Goal: Task Accomplishment & Management: Use online tool/utility

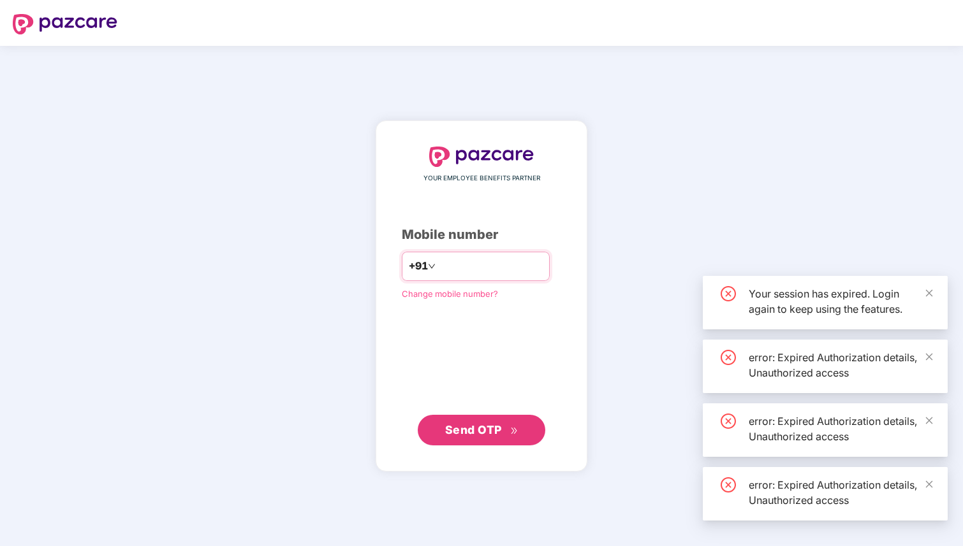
click at [477, 274] on input "number" at bounding box center [490, 266] width 105 height 20
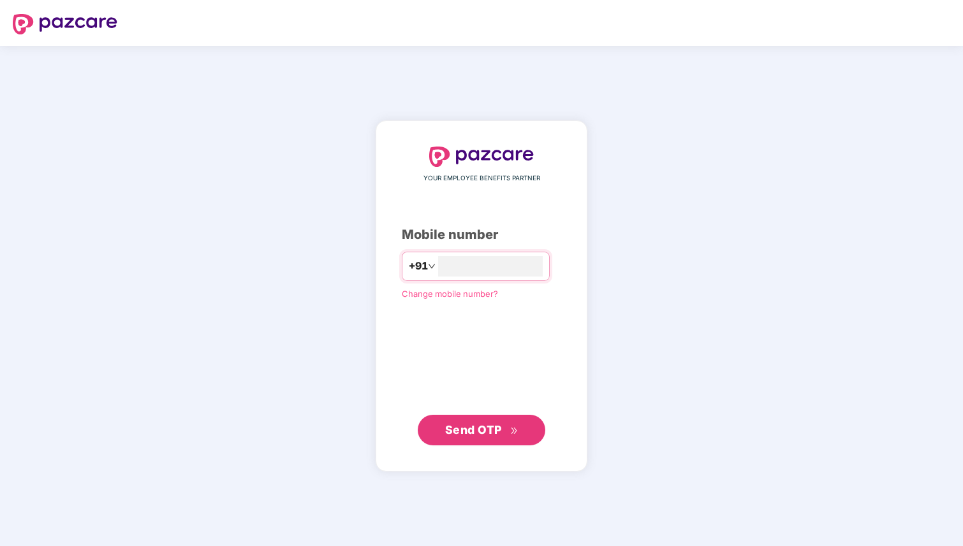
type input "**********"
click at [488, 447] on div "**********" at bounding box center [481, 296] width 212 height 351
click at [498, 439] on button "Send OTP" at bounding box center [481, 429] width 127 height 31
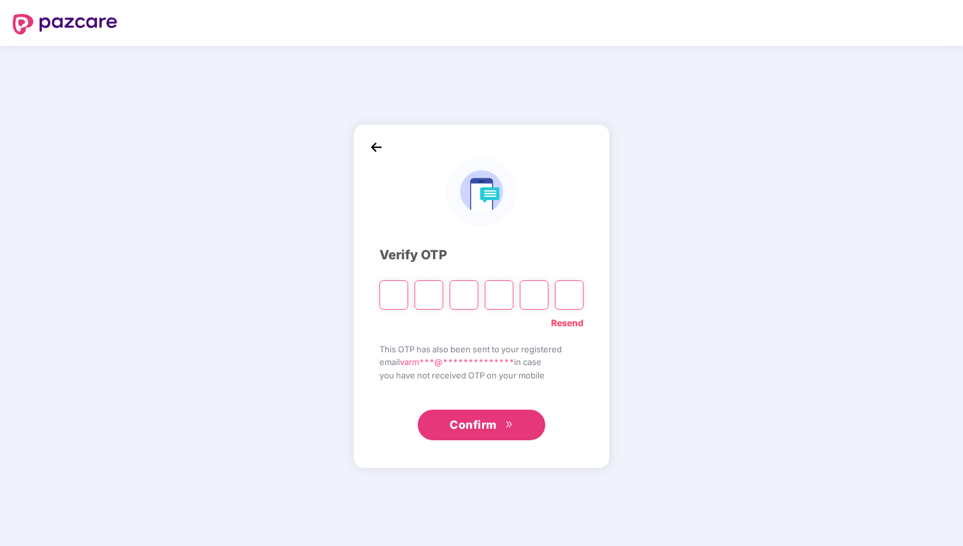
type input "*"
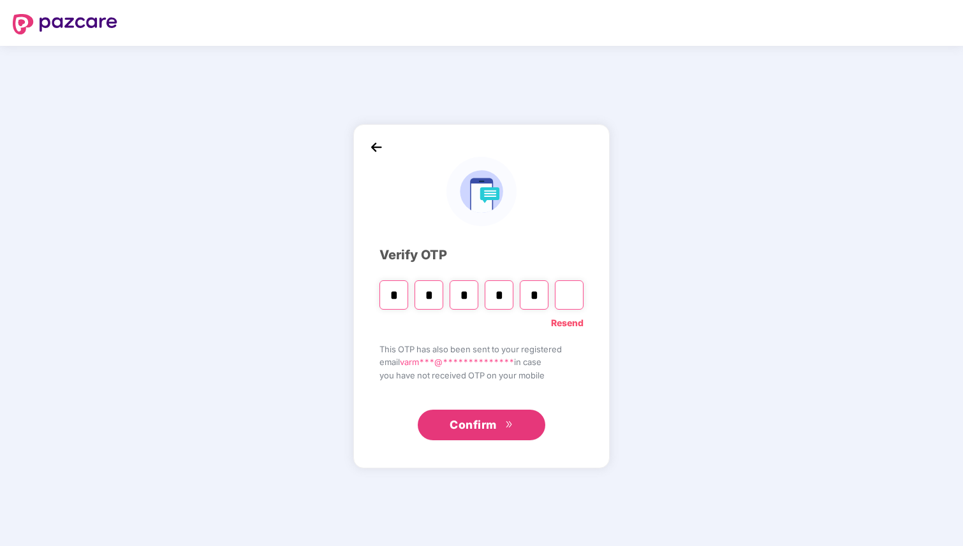
type input "*"
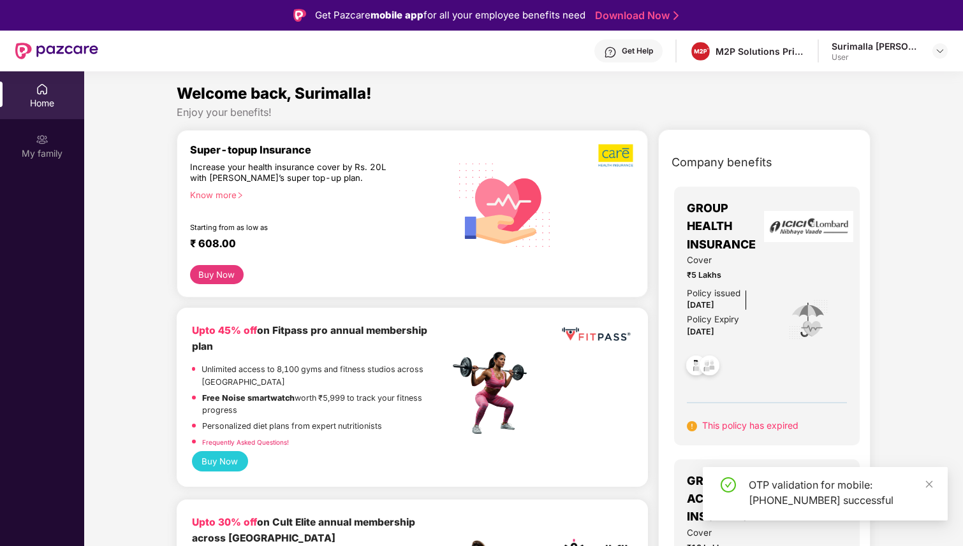
click at [933, 483] on div "OTP validation for mobile: [PHONE_NUMBER] successful" at bounding box center [824, 494] width 245 height 54
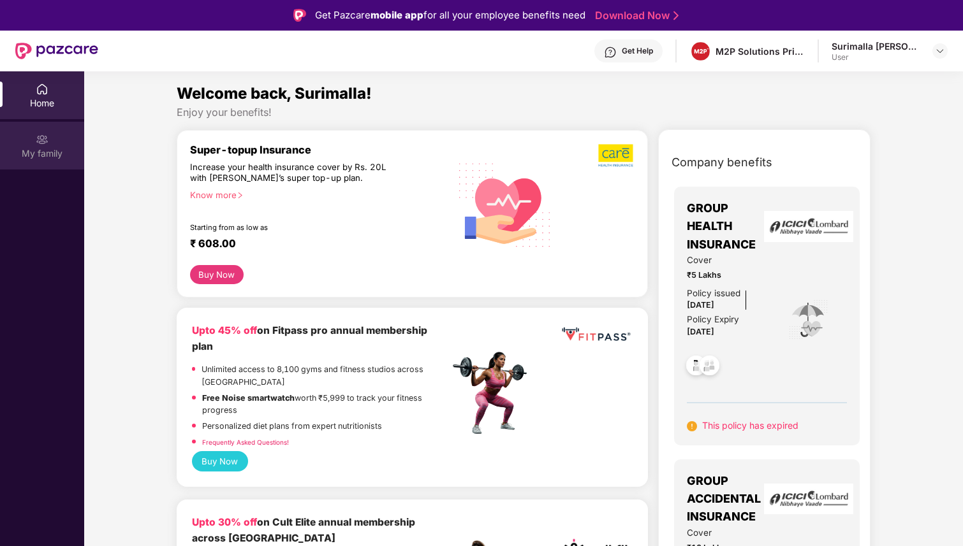
click at [43, 145] on div "My family" at bounding box center [42, 146] width 84 height 48
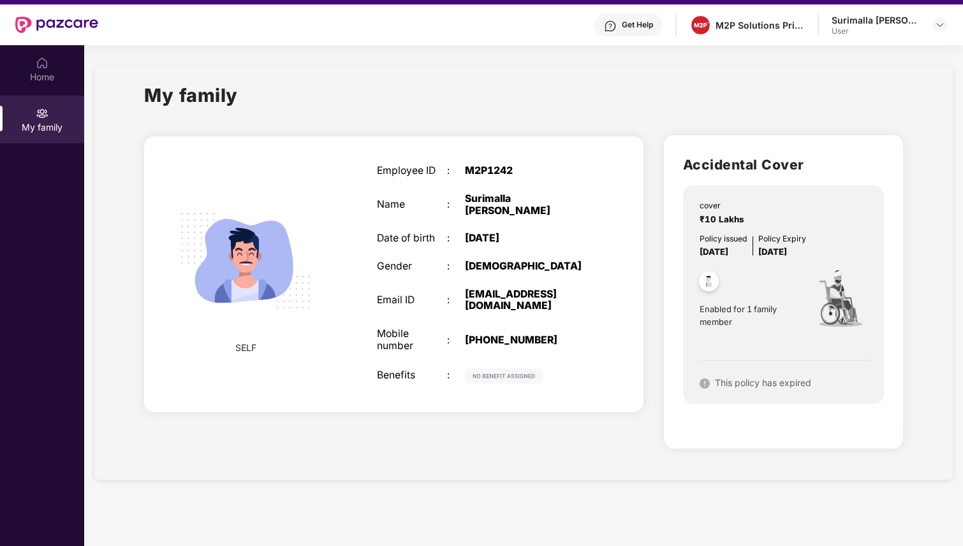
scroll to position [27, 0]
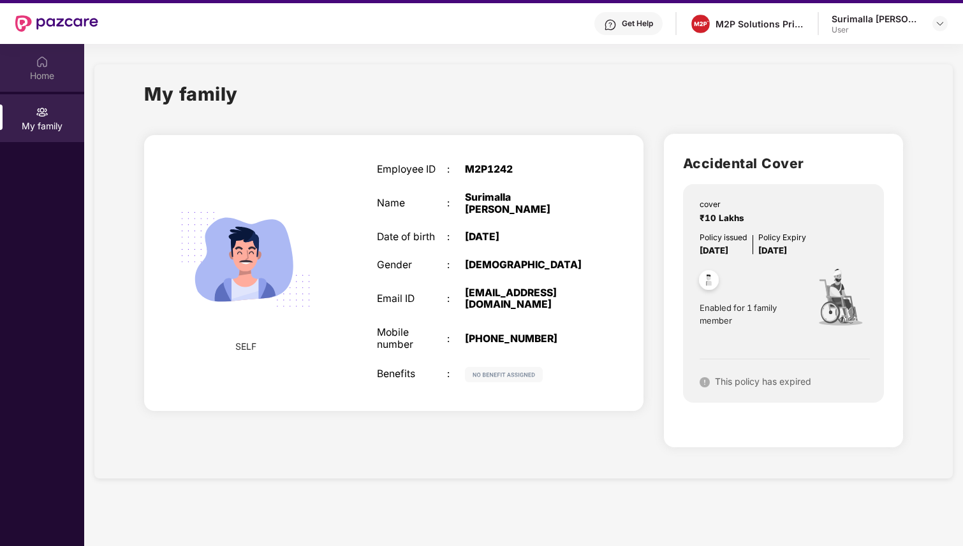
click at [59, 71] on div "Home" at bounding box center [42, 75] width 84 height 13
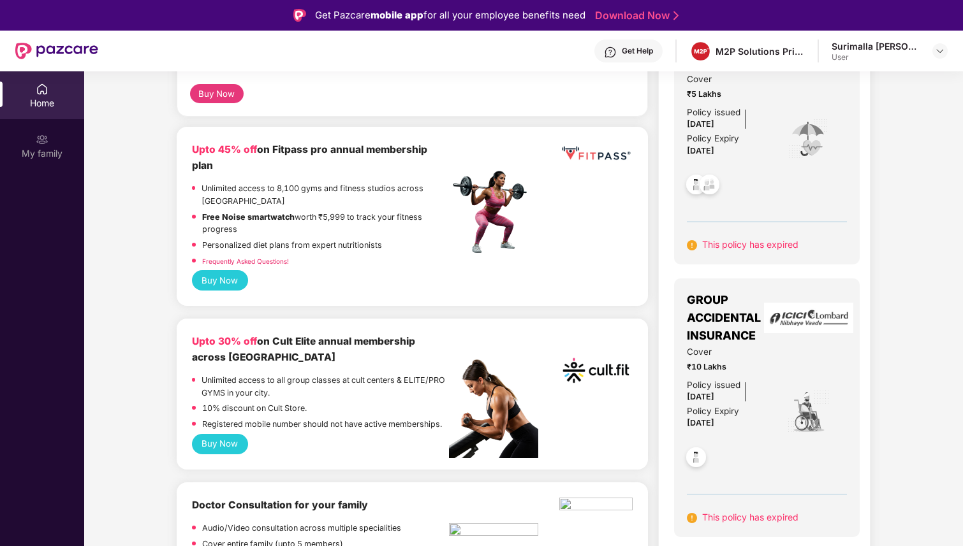
scroll to position [215, 0]
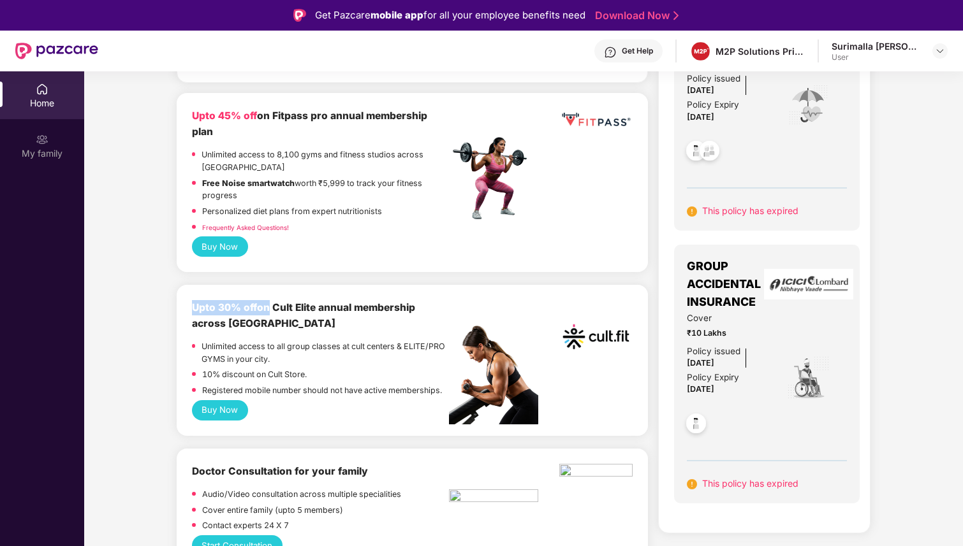
drag, startPoint x: 189, startPoint y: 300, endPoint x: 265, endPoint y: 296, distance: 76.6
click at [265, 296] on div "Upto 30% off on Cult Elite annual membership across India Unlimited access to a…" at bounding box center [412, 360] width 471 height 150
click at [64, 57] on img at bounding box center [56, 51] width 83 height 17
click at [147, 60] on div "Get Help M2P Solutions Private Limited Surimalla Papaji Varma User" at bounding box center [522, 51] width 849 height 41
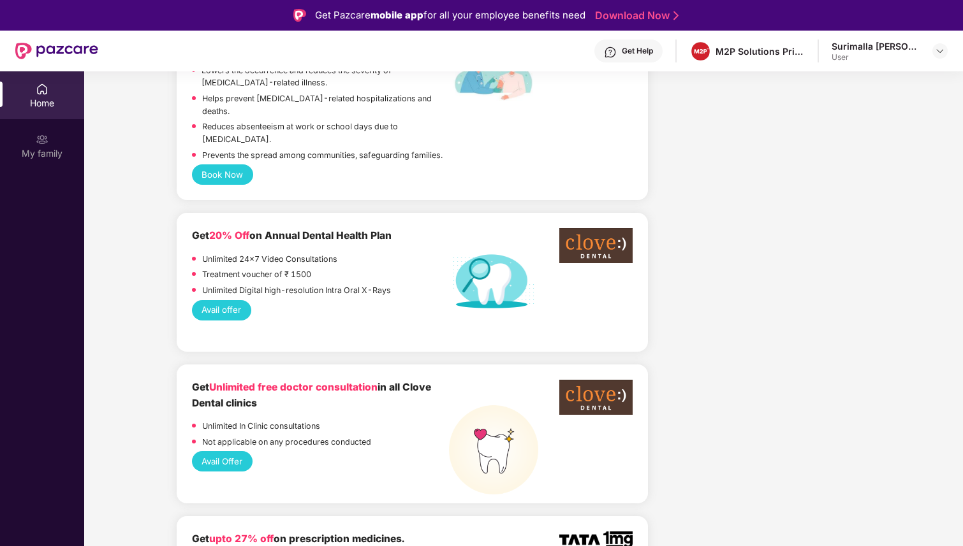
scroll to position [810, 0]
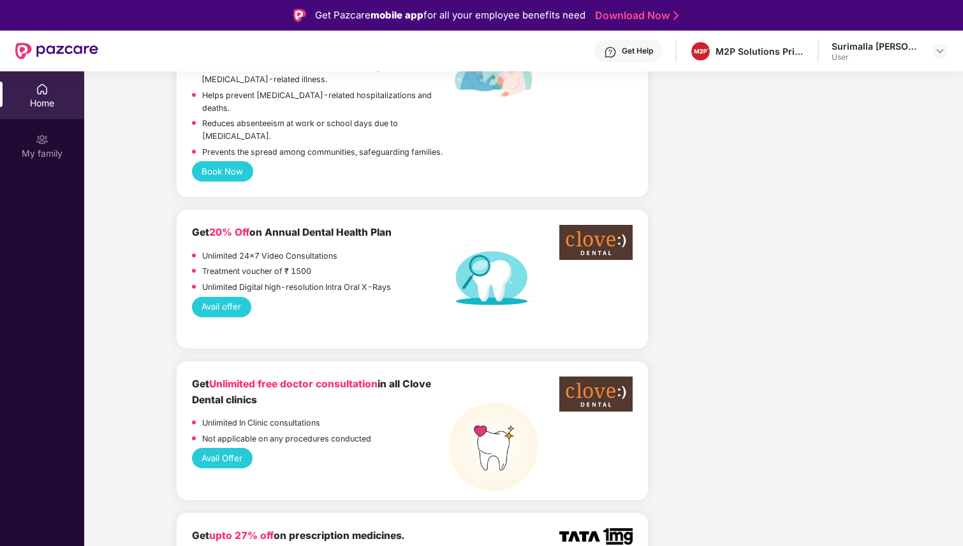
click at [409, 250] on div "Unlimited 24x7 Video Consultations" at bounding box center [320, 258] width 257 height 16
click at [233, 297] on button "Avail offer" at bounding box center [221, 307] width 59 height 20
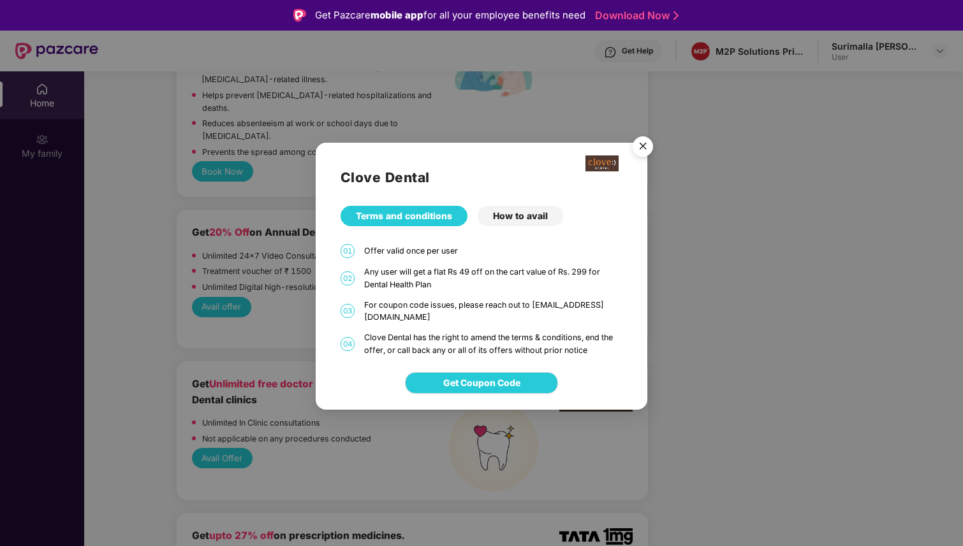
click at [649, 149] on img "Close" at bounding box center [643, 149] width 36 height 36
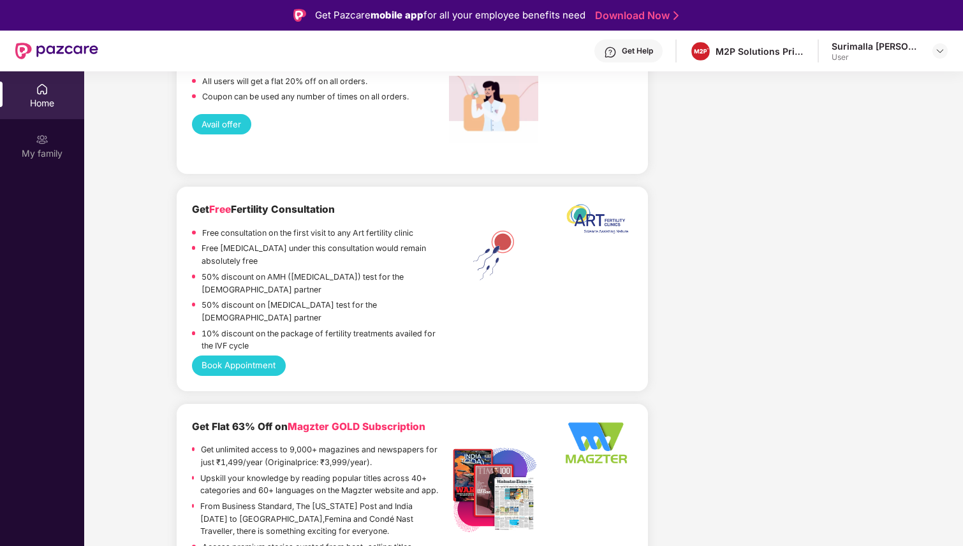
scroll to position [2297, 0]
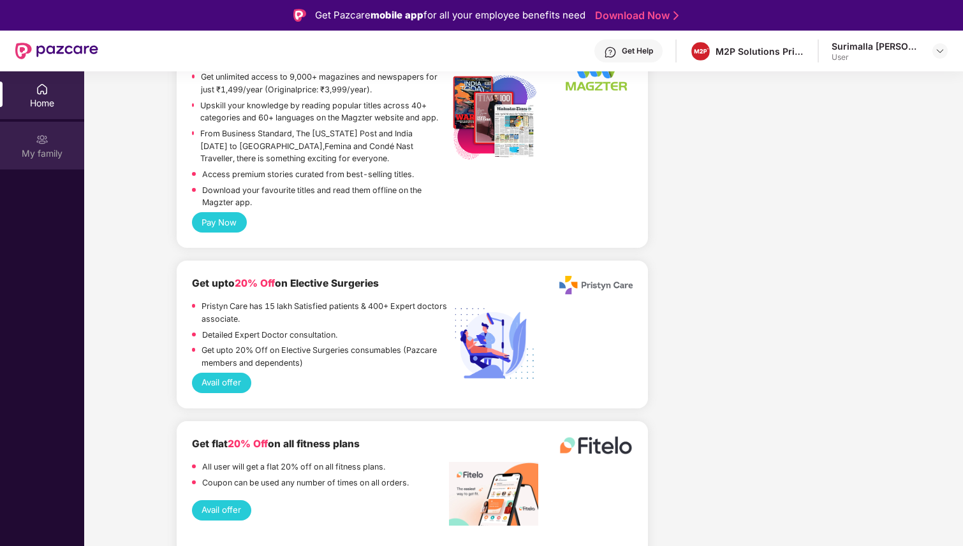
click at [36, 157] on div "My family" at bounding box center [42, 153] width 84 height 13
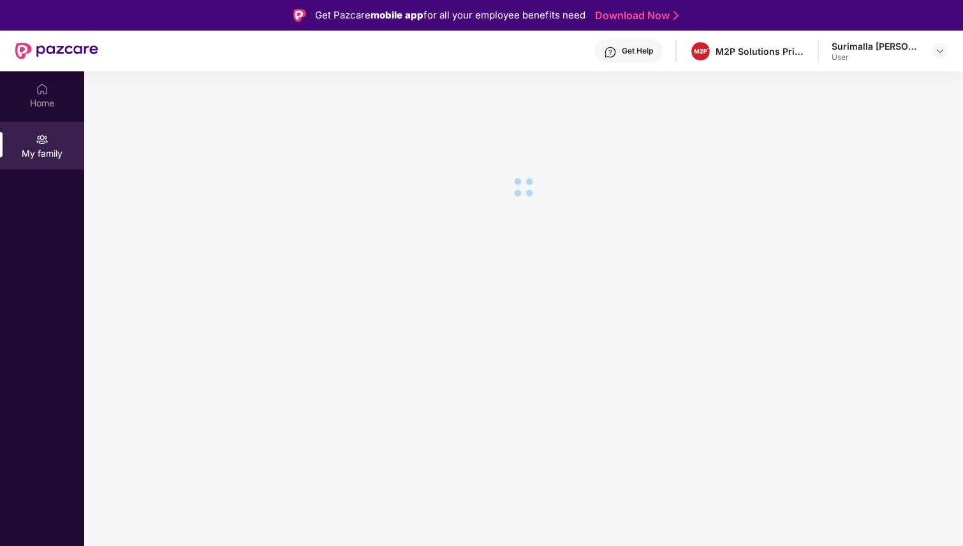
scroll to position [0, 0]
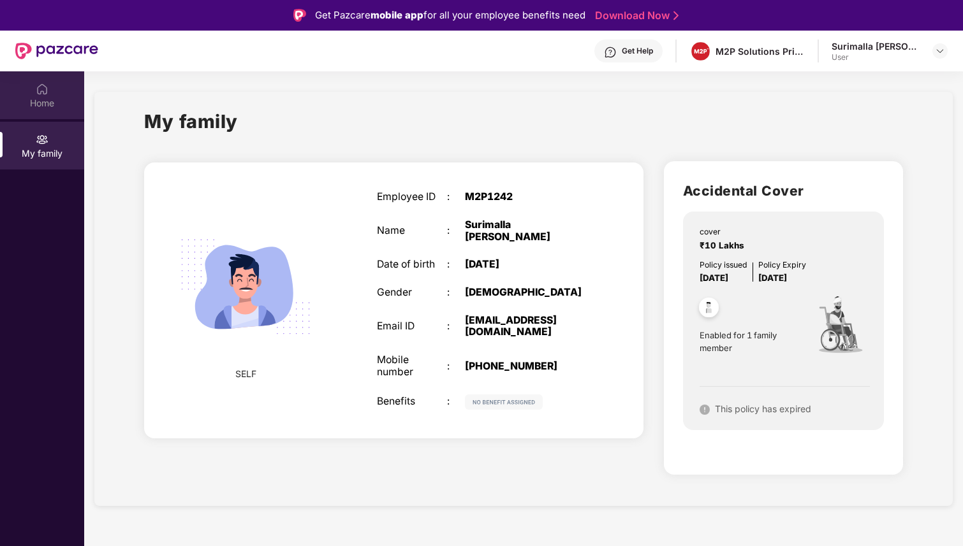
click at [6, 112] on div "Home" at bounding box center [42, 95] width 84 height 48
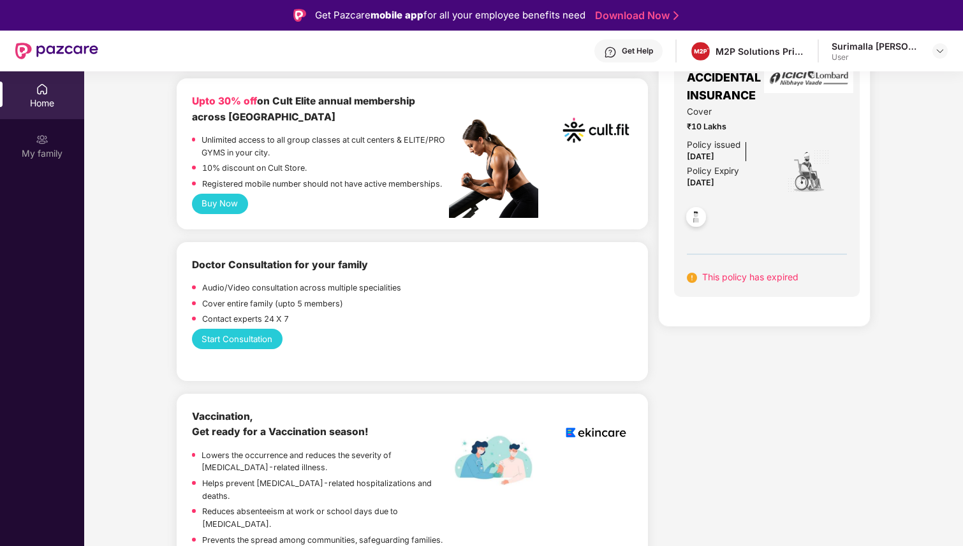
scroll to position [419, 0]
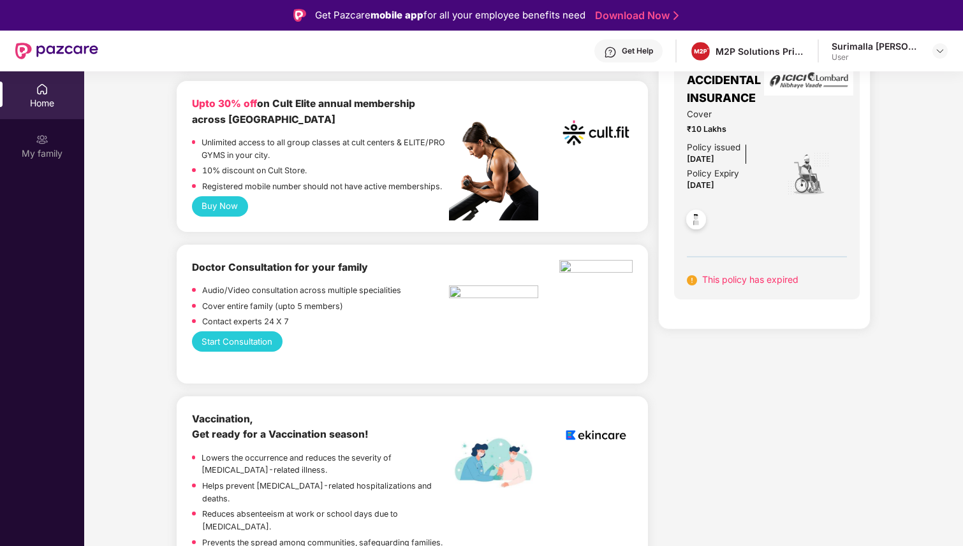
click at [209, 260] on div "Doctor Consultation for your family" at bounding box center [320, 267] width 257 height 15
click at [342, 334] on div "Start Consultation" at bounding box center [412, 341] width 440 height 20
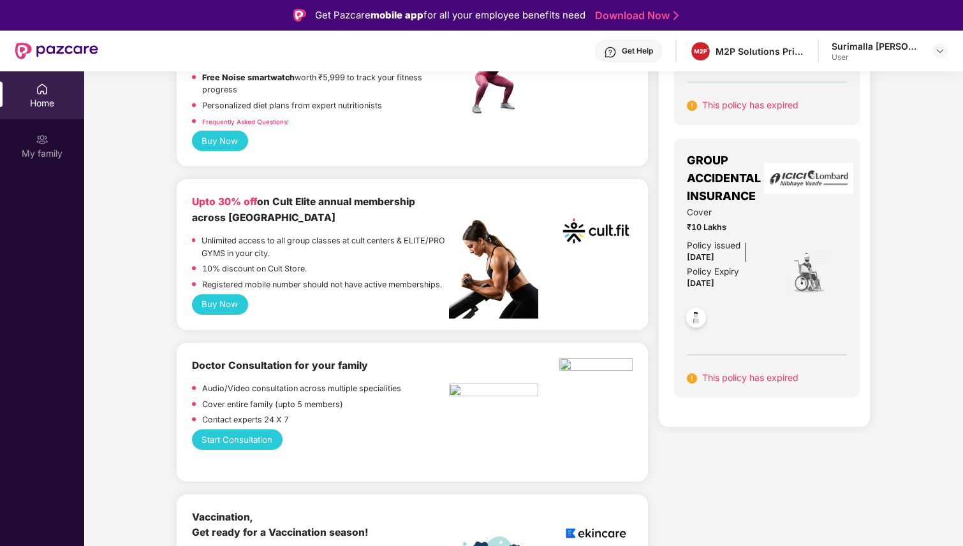
scroll to position [325, 0]
